Goal: Information Seeking & Learning: Learn about a topic

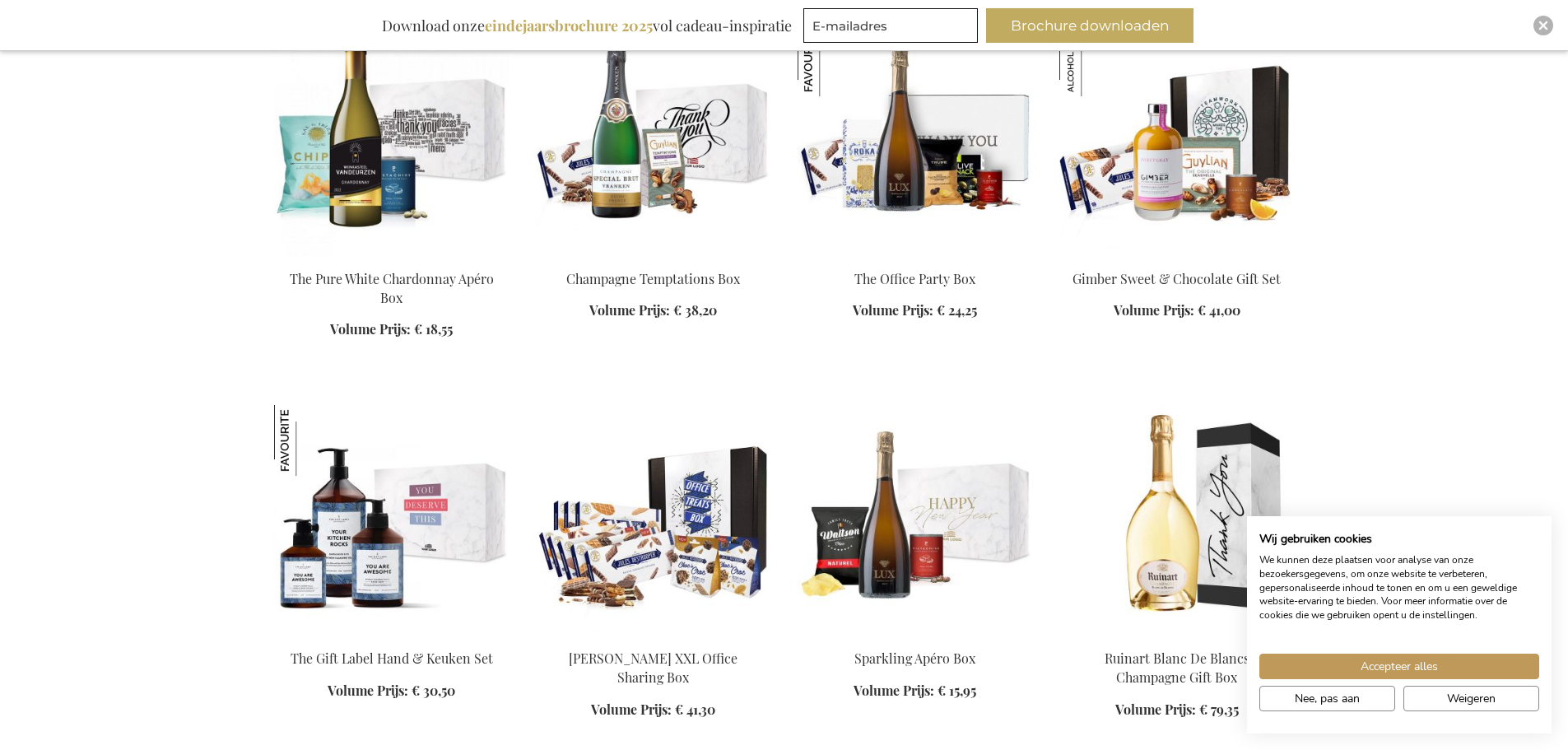
scroll to position [2058, 0]
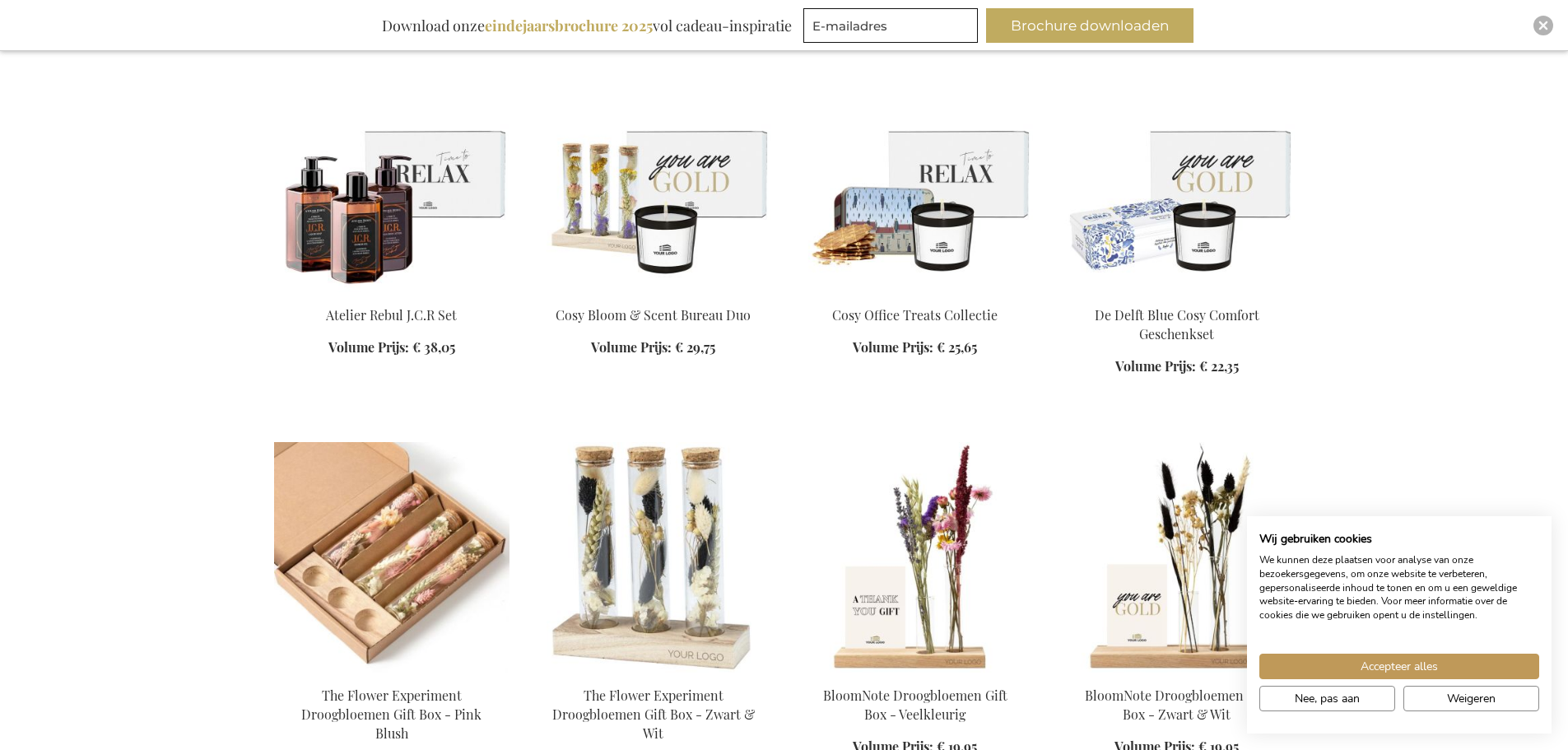
scroll to position [5267, 0]
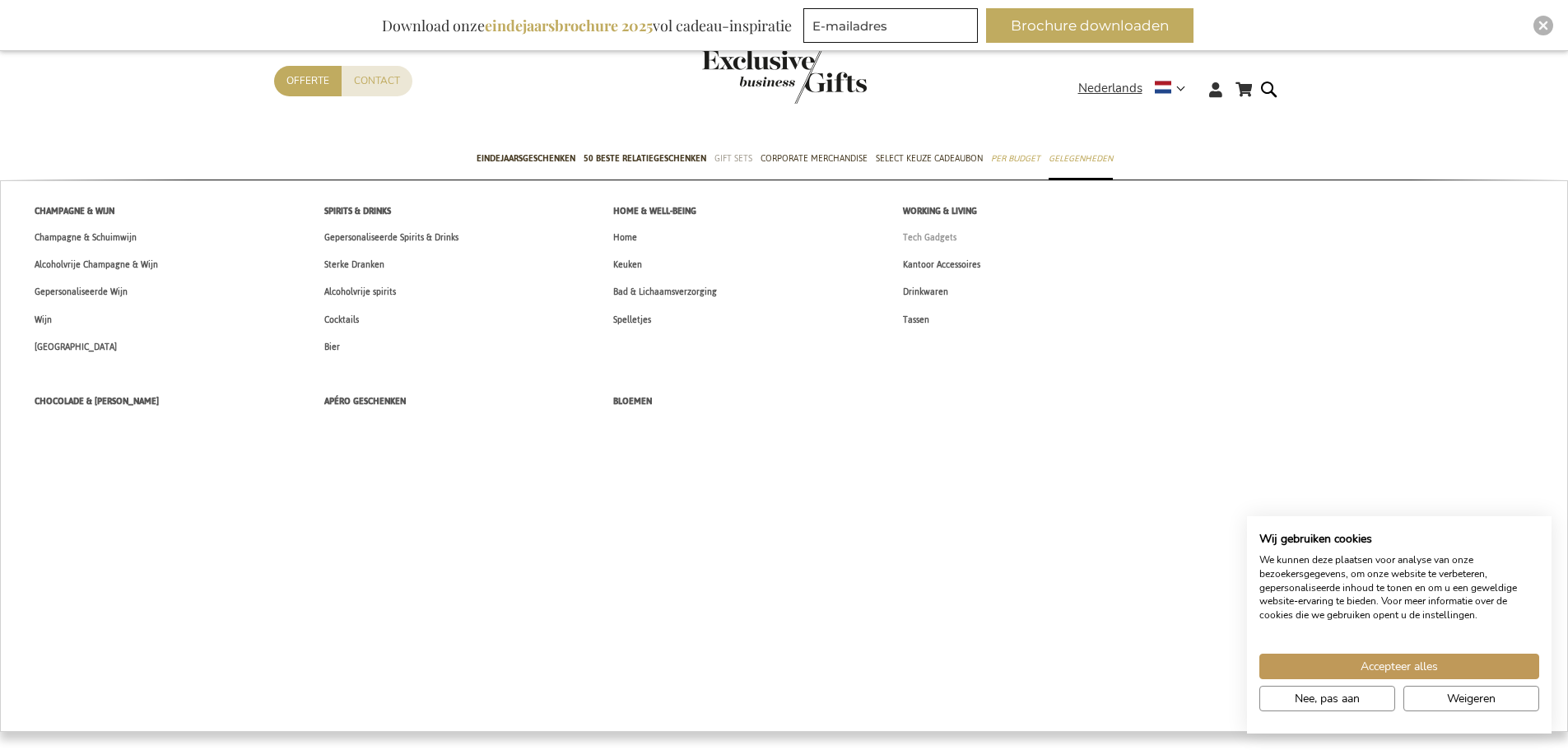
click at [929, 232] on span "Tech Gadgets" at bounding box center [929, 237] width 54 height 17
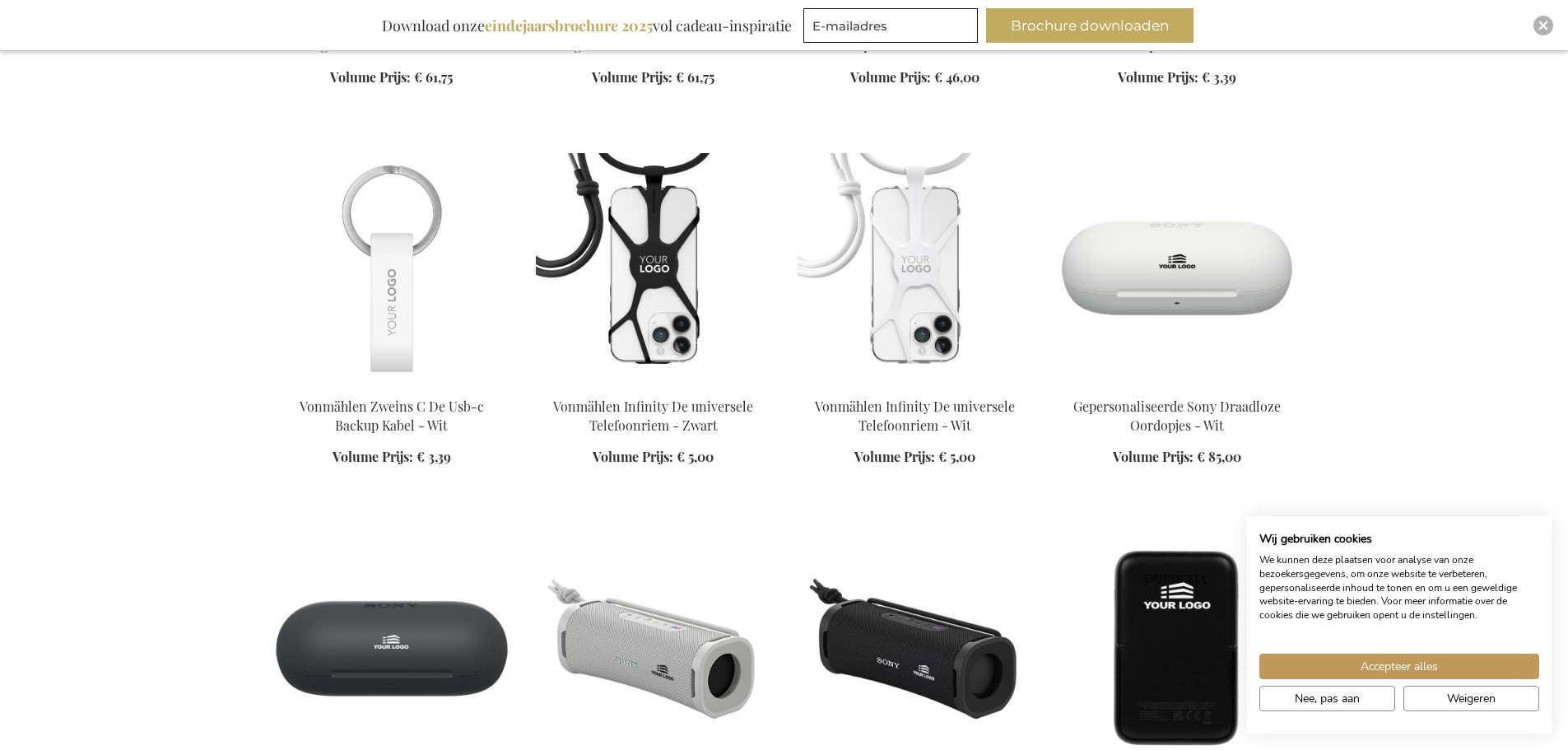
scroll to position [1811, 0]
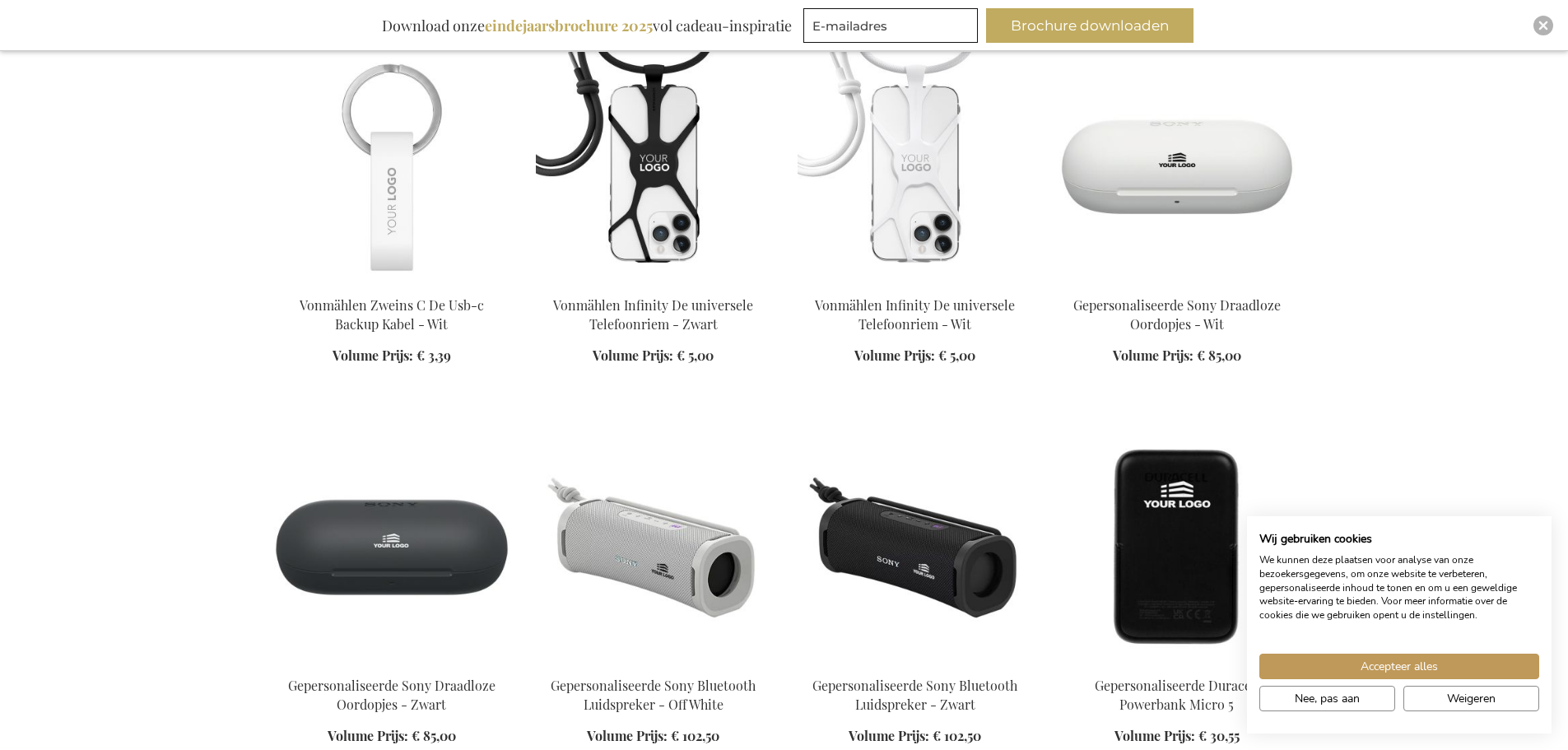
scroll to position [5761, 0]
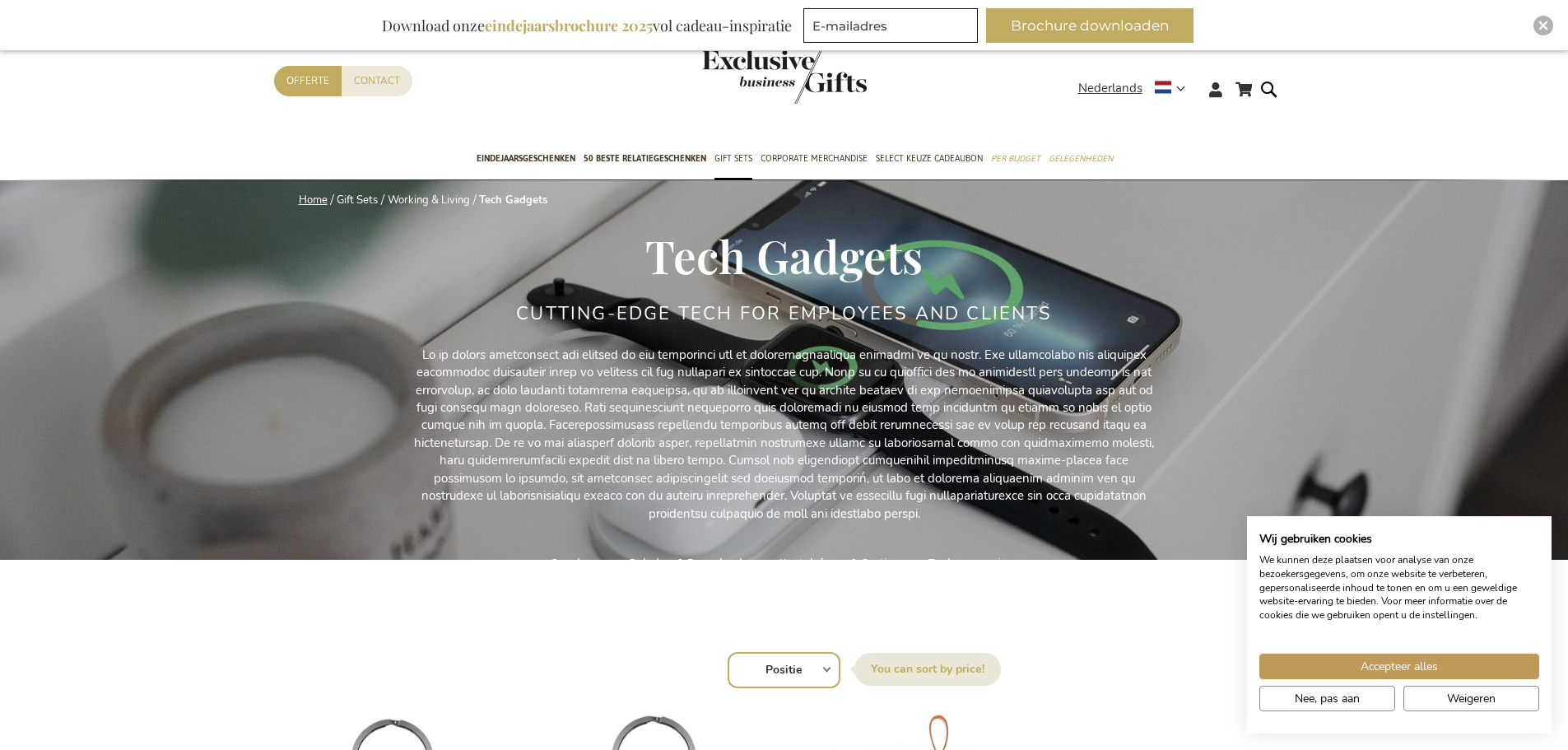
click at [312, 197] on link "Home" at bounding box center [313, 200] width 29 height 15
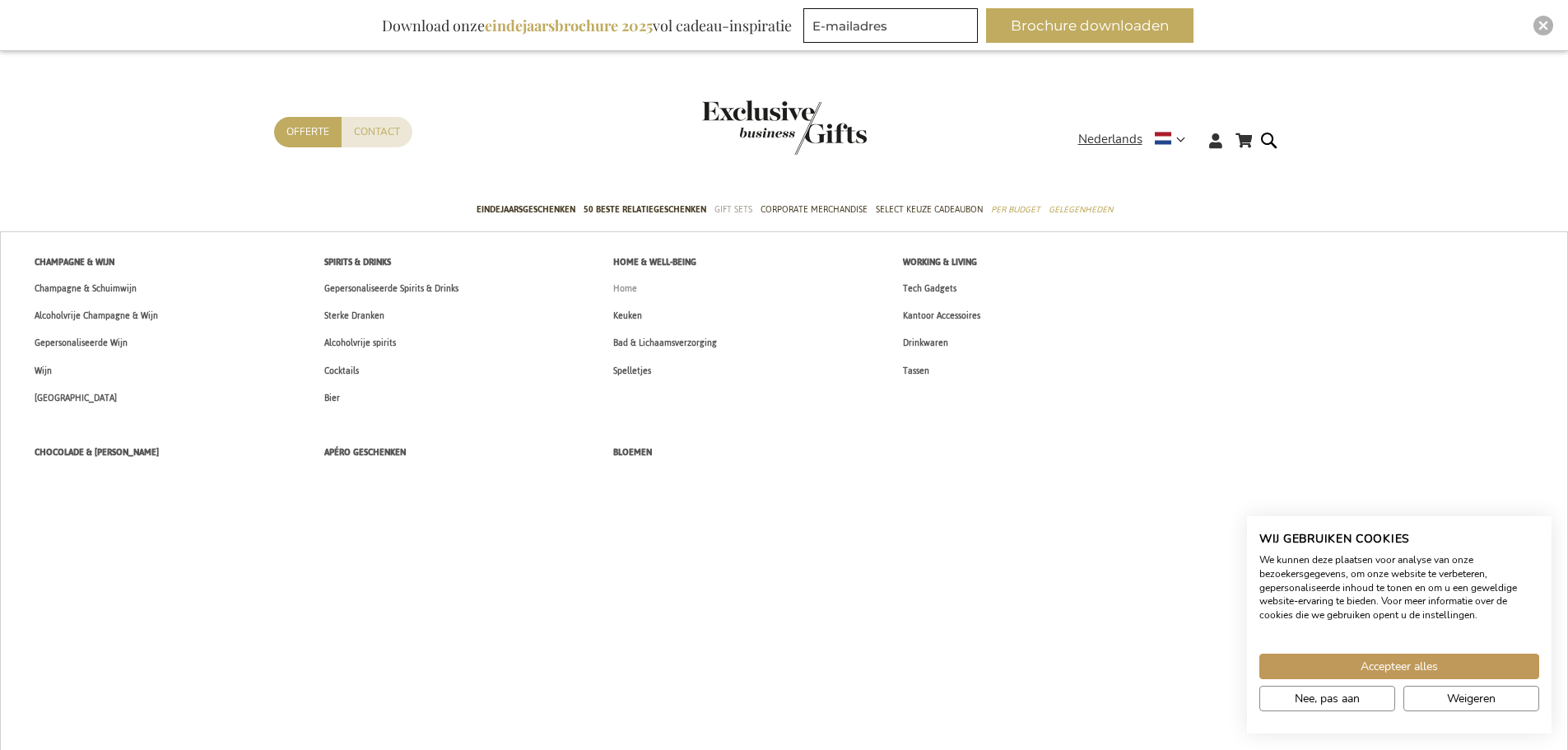
click at [615, 291] on span "Home" at bounding box center [625, 288] width 24 height 17
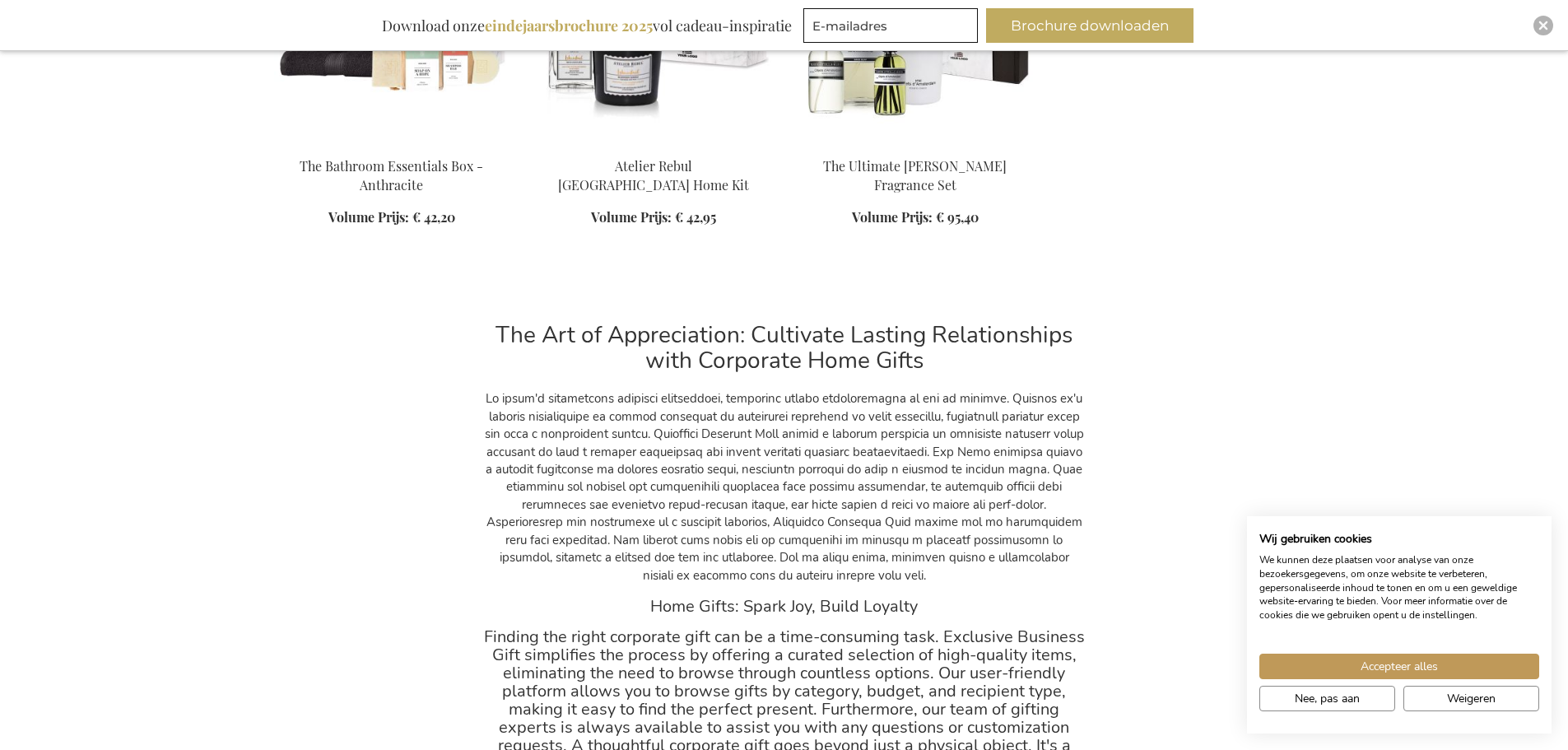
scroll to position [2716, 0]
